Goal: Task Accomplishment & Management: Use online tool/utility

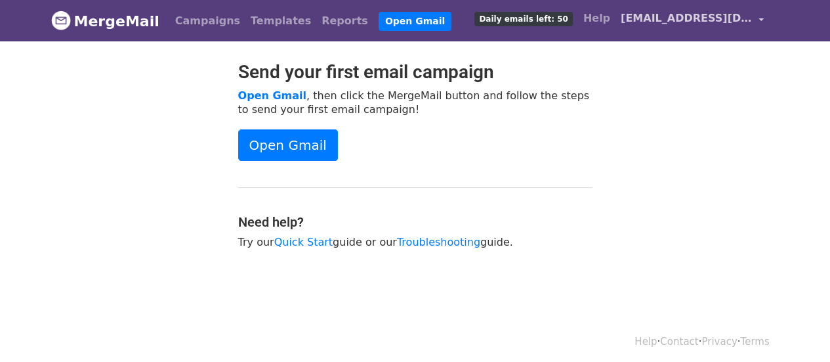
click at [724, 22] on span "[EMAIL_ADDRESS][DOMAIN_NAME]" at bounding box center [686, 18] width 131 height 16
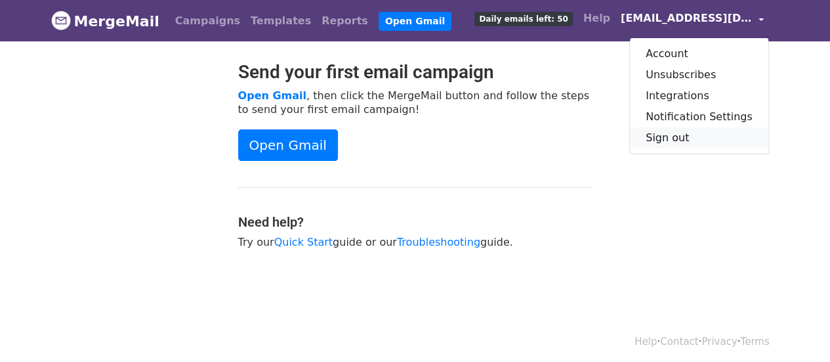
click at [659, 140] on link "Sign out" at bounding box center [699, 137] width 138 height 21
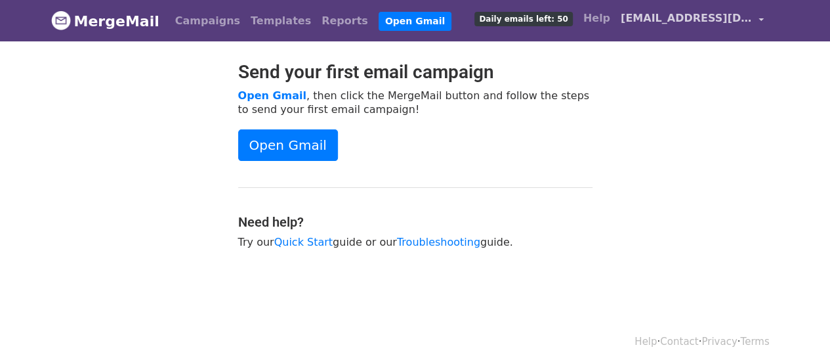
click at [723, 22] on span "[EMAIL_ADDRESS][DOMAIN_NAME]" at bounding box center [686, 18] width 131 height 16
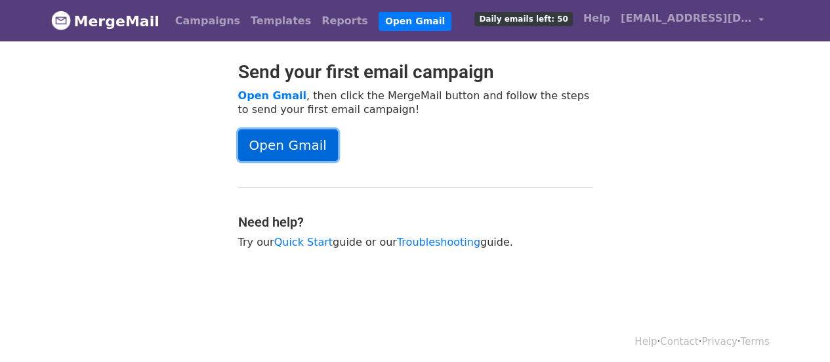
click at [310, 152] on link "Open Gmail" at bounding box center [288, 144] width 100 height 31
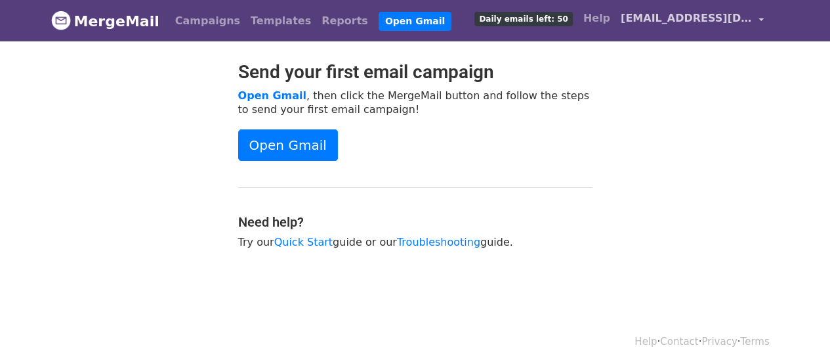
click at [738, 20] on span "[EMAIL_ADDRESS][DOMAIN_NAME]" at bounding box center [686, 18] width 131 height 16
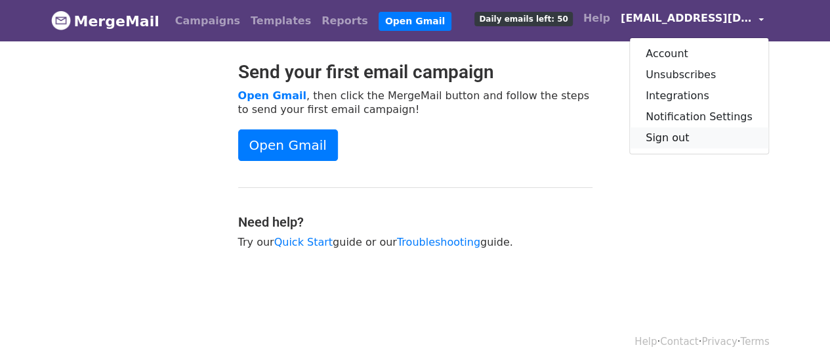
click at [686, 131] on link "Sign out" at bounding box center [699, 137] width 138 height 21
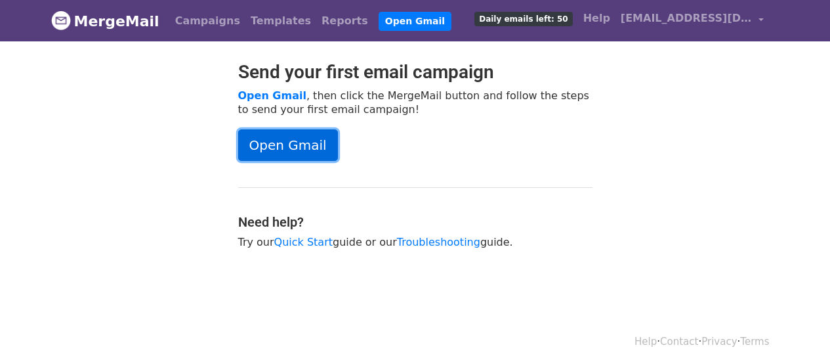
click at [264, 134] on link "Open Gmail" at bounding box center [288, 144] width 100 height 31
